Goal: Check status: Check status

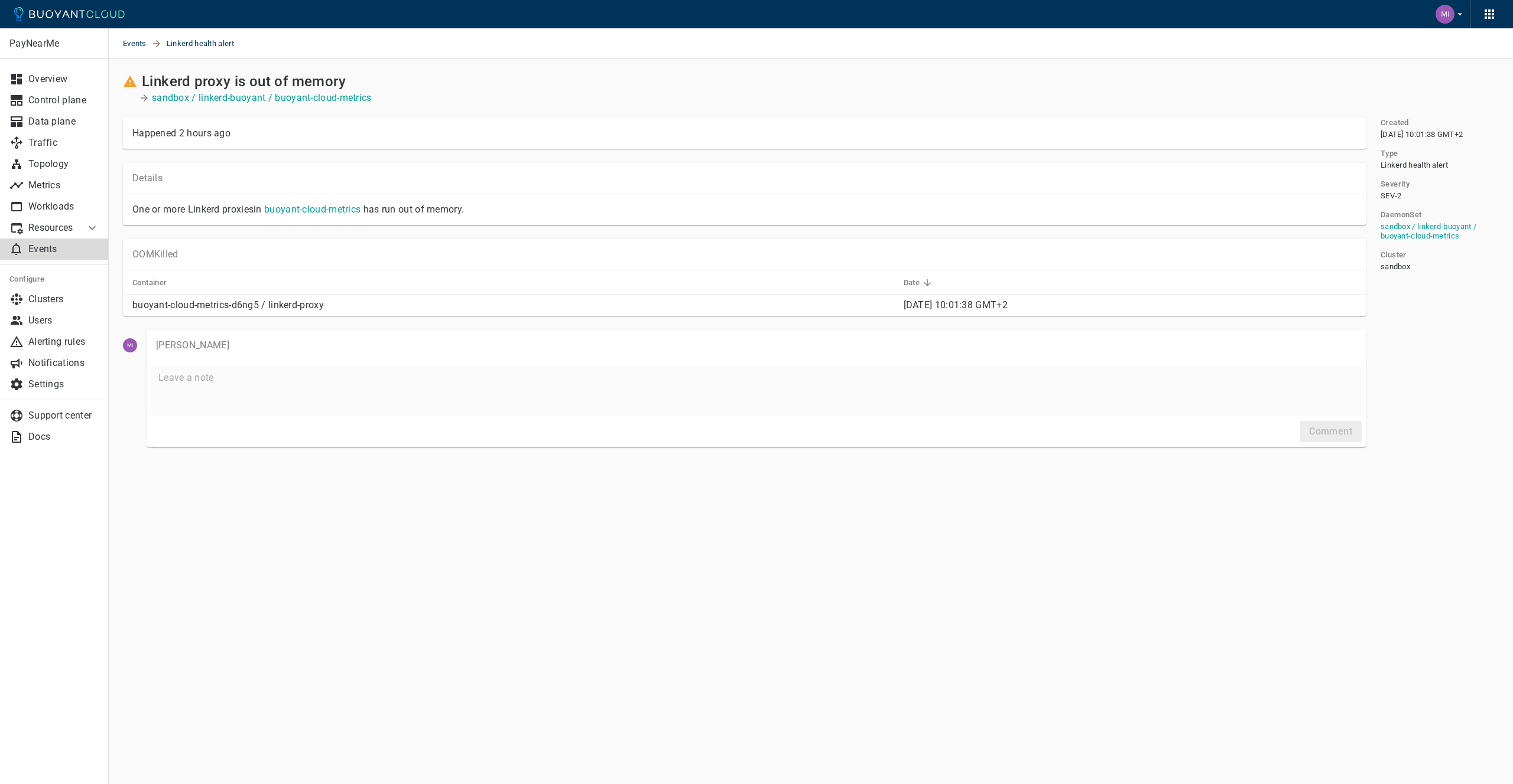
click at [190, 306] on p "buoyant-cloud-metrics-d6ng5 / linkerd-proxy" at bounding box center [513, 305] width 762 height 12
click at [190, 307] on p "buoyant-cloud-metrics-d6ng5 / linkerd-proxy" at bounding box center [513, 305] width 762 height 12
click at [295, 98] on p "sandbox / linkerd-buoyant / buoyant-cloud-metrics" at bounding box center [261, 98] width 220 height 12
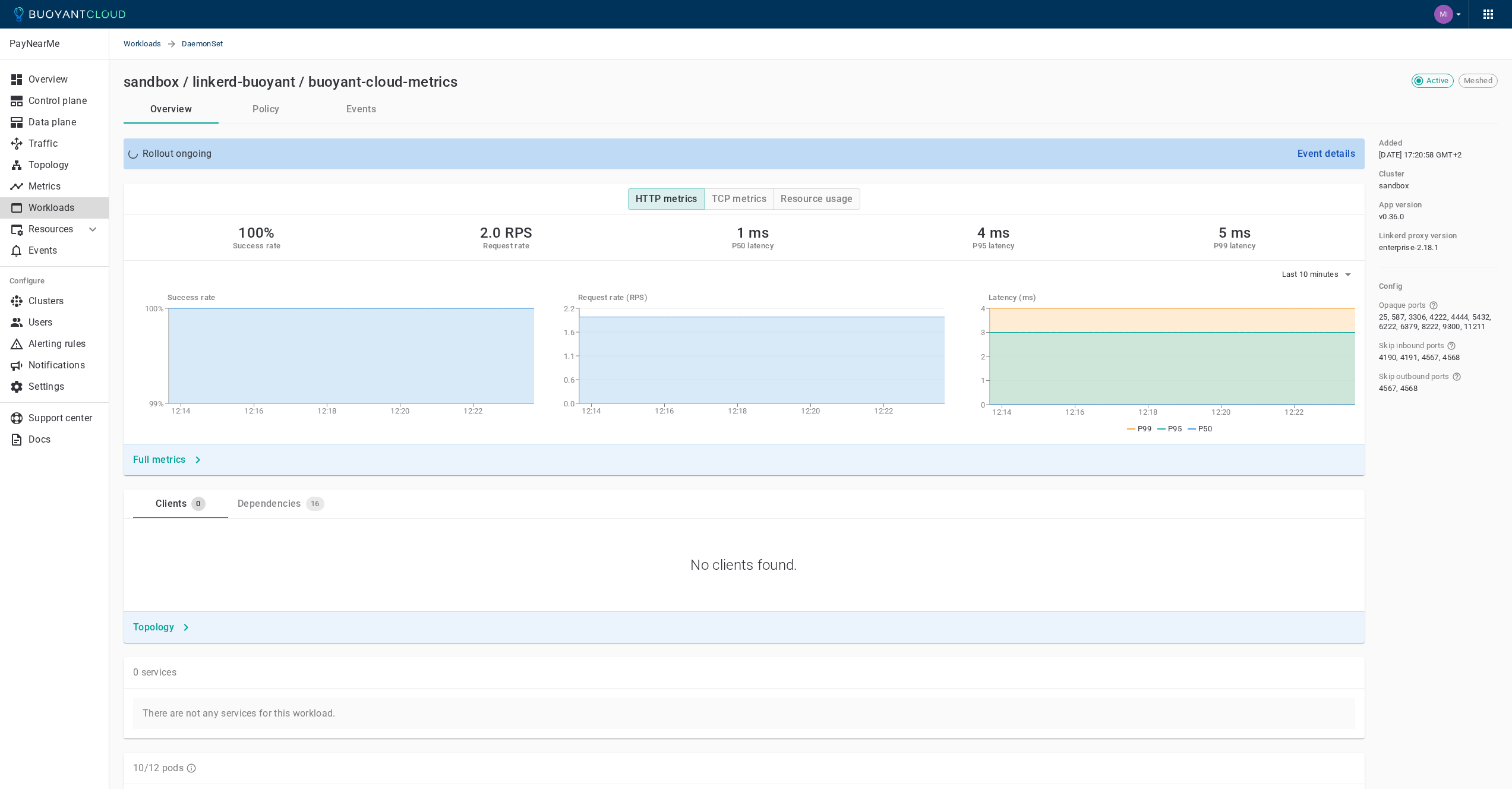
click at [324, 225] on div "100% Success rate 2.0 RPS Request rate 1 ms P50 latency 4 ms P95 latency 5 ms P…" at bounding box center [744, 238] width 1241 height 46
